Goal: Information Seeking & Learning: Learn about a topic

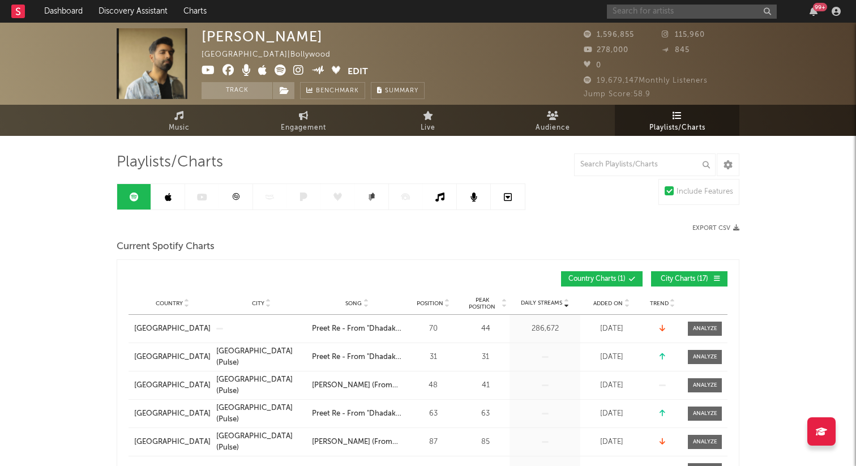
click at [655, 5] on input "text" at bounding box center [692, 12] width 170 height 14
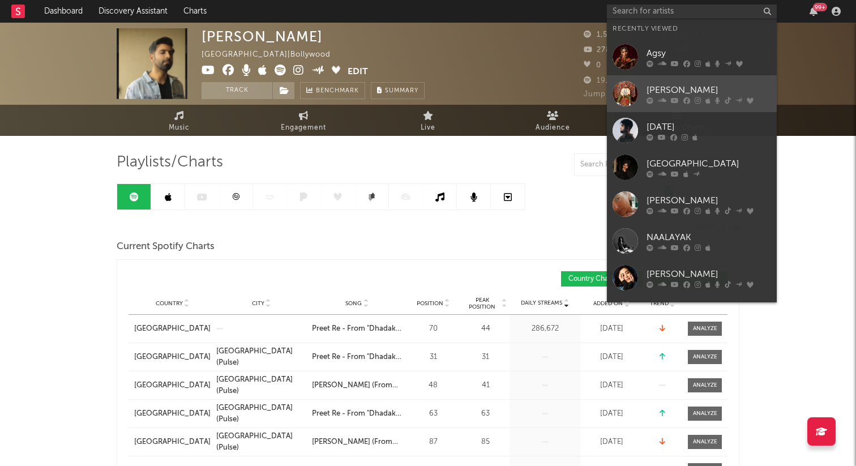
click at [670, 88] on div "[PERSON_NAME]" at bounding box center [709, 90] width 125 height 14
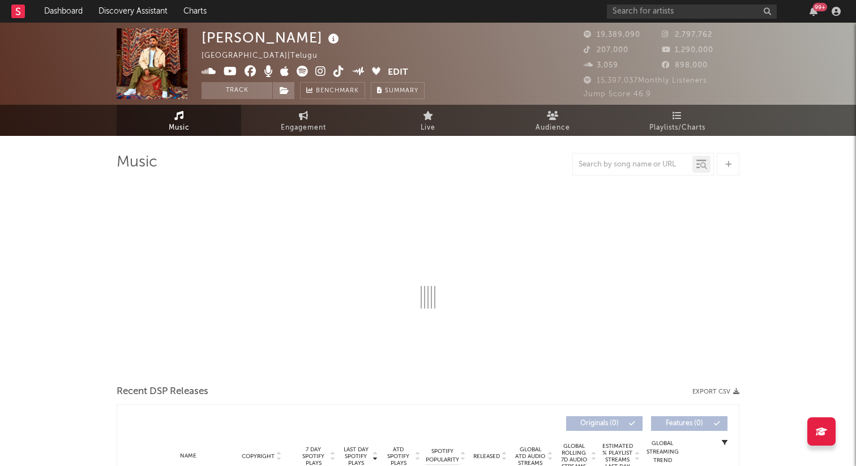
select select "6m"
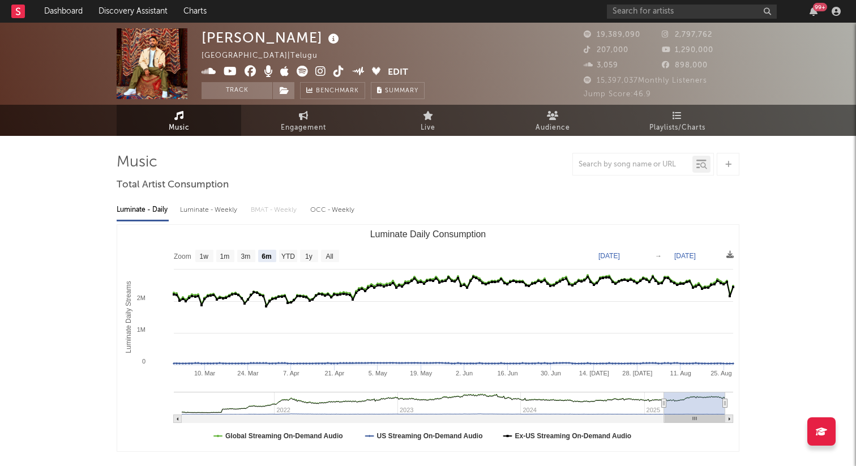
select select "6m"
click at [678, 116] on icon at bounding box center [678, 115] width 10 height 9
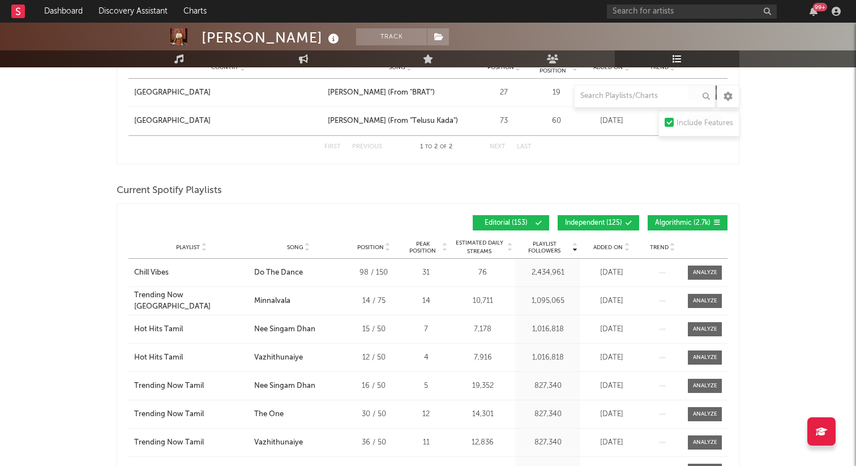
scroll to position [630, 0]
